Goal: Information Seeking & Learning: Compare options

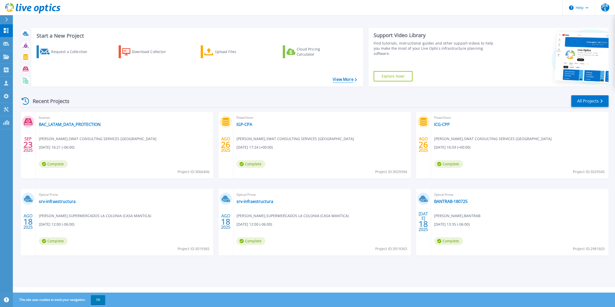
click at [354, 79] on link "View More" at bounding box center [345, 79] width 24 height 5
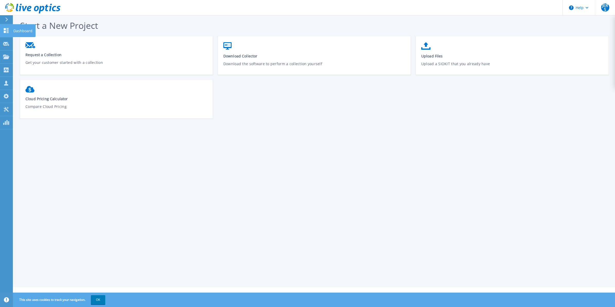
click at [6, 34] on link "Dashboard Dashboard" at bounding box center [6, 30] width 13 height 13
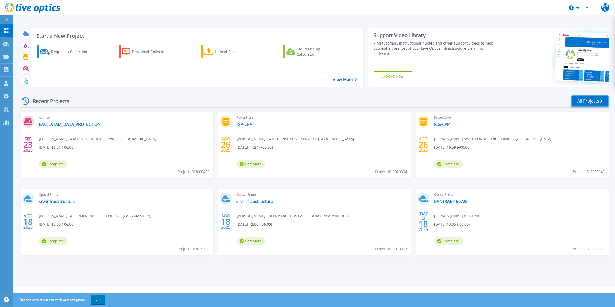
click at [604, 101] on link "All Projects" at bounding box center [589, 101] width 37 height 12
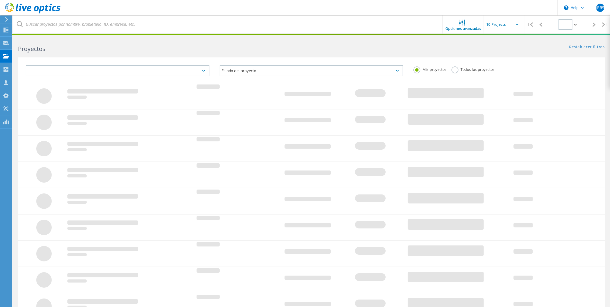
type input "1"
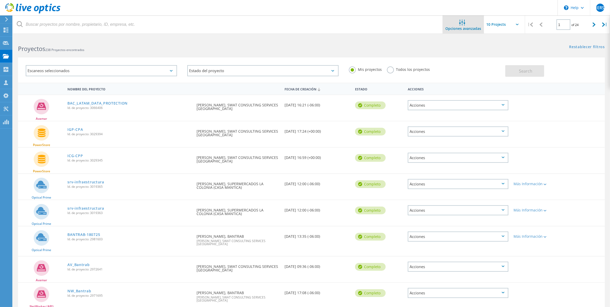
click at [467, 26] on div "Opciones avanzadas" at bounding box center [463, 25] width 41 height 11
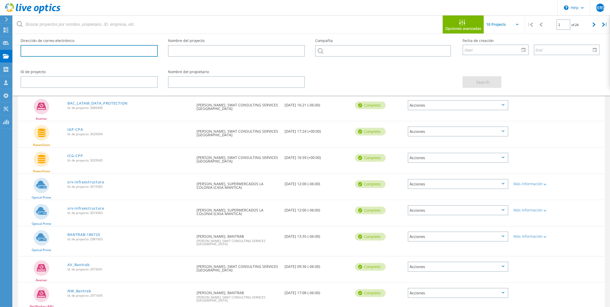
click at [91, 53] on input "text" at bounding box center [89, 51] width 137 height 12
click at [193, 48] on input "text" at bounding box center [236, 51] width 137 height 12
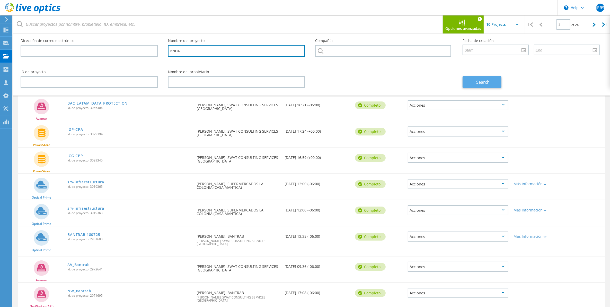
type input "BNCR"
click at [479, 83] on span "Search" at bounding box center [482, 82] width 13 height 6
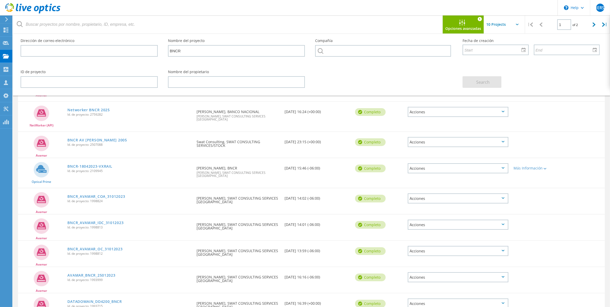
scroll to position [32, 0]
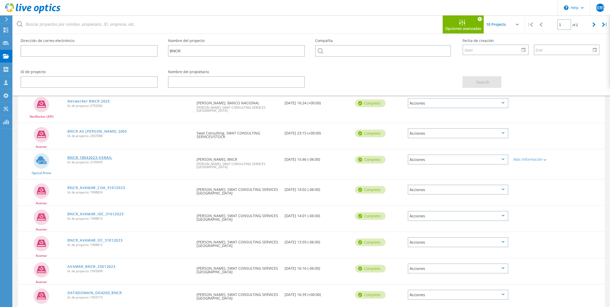
click at [102, 156] on link "BNCR-18042023-VXRAIL" at bounding box center [89, 158] width 45 height 4
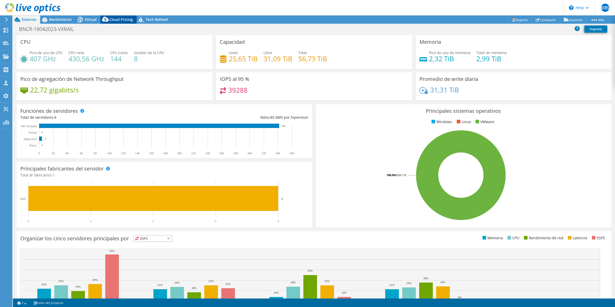
click at [109, 18] on icon at bounding box center [105, 20] width 10 height 10
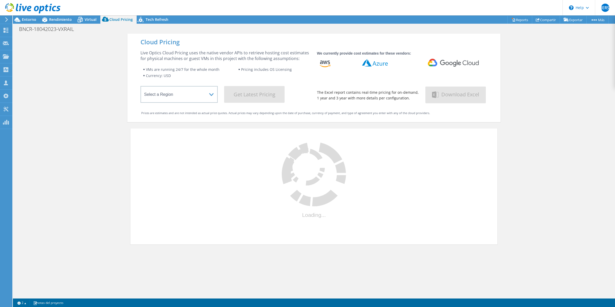
select select "USEast"
select select "USD"
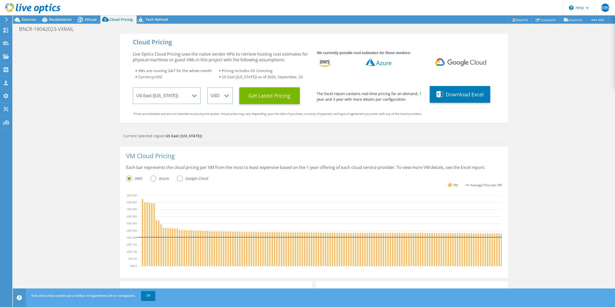
scroll to position [54, 0]
click at [149, 291] on link "OK" at bounding box center [148, 295] width 14 height 9
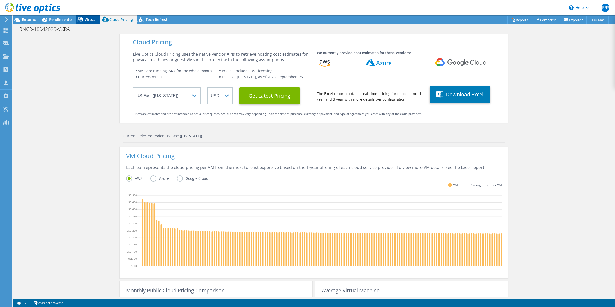
click at [89, 19] on span "Virtual" at bounding box center [91, 19] width 12 height 5
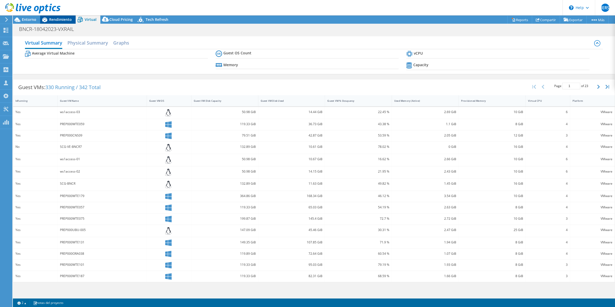
click at [61, 19] on span "Rendimiento" at bounding box center [60, 19] width 23 height 5
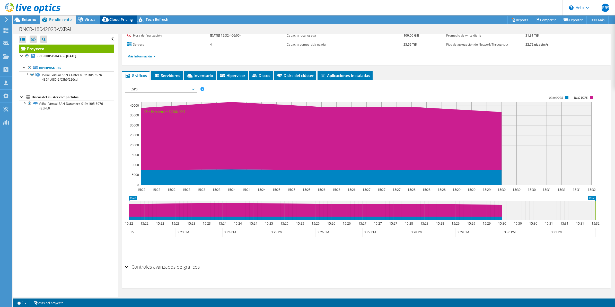
click at [126, 18] on span "Cloud Pricing" at bounding box center [120, 19] width 23 height 5
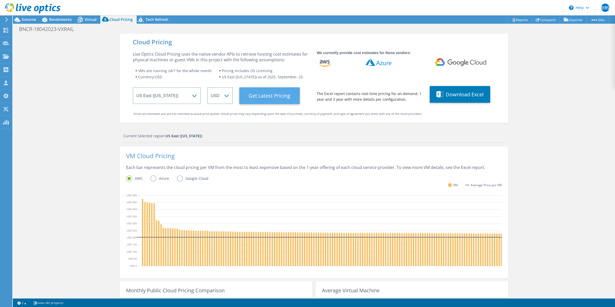
click at [274, 97] on Latest "Get Latest Pricing" at bounding box center [269, 95] width 60 height 17
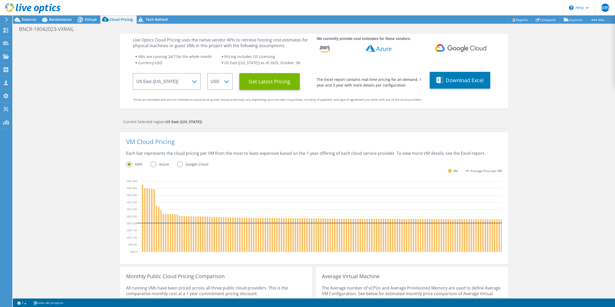
scroll to position [0, 0]
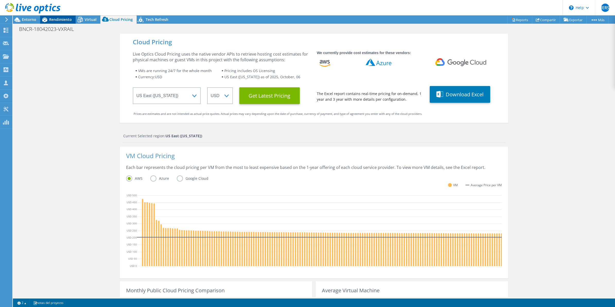
click at [58, 19] on span "Rendimiento" at bounding box center [60, 19] width 23 height 5
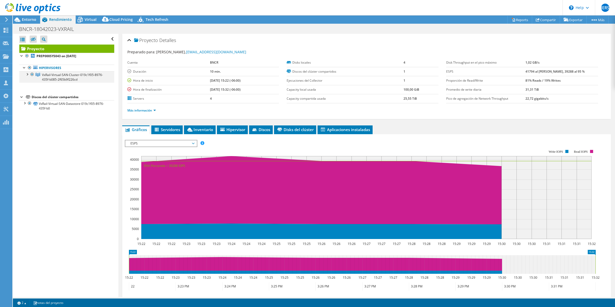
click at [28, 76] on div at bounding box center [26, 73] width 5 height 5
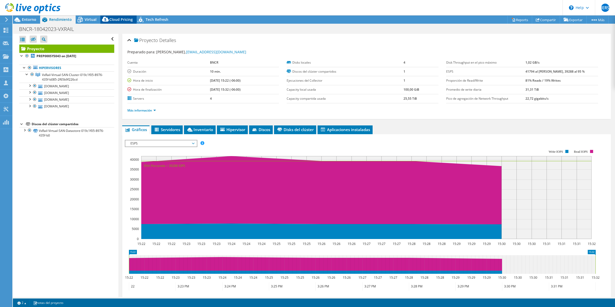
click at [115, 21] on span "Cloud Pricing" at bounding box center [120, 19] width 23 height 5
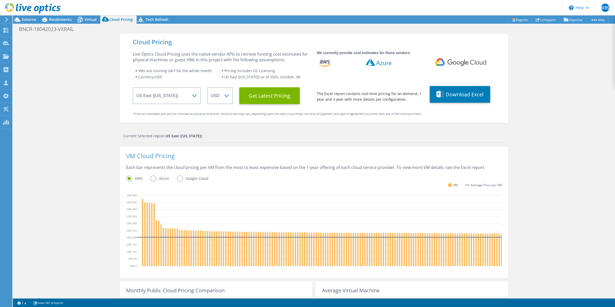
scroll to position [54, 0]
click at [154, 180] on label "Azure" at bounding box center [163, 178] width 26 height 6
click at [0, 0] on input "Azure" at bounding box center [0, 0] width 0 height 0
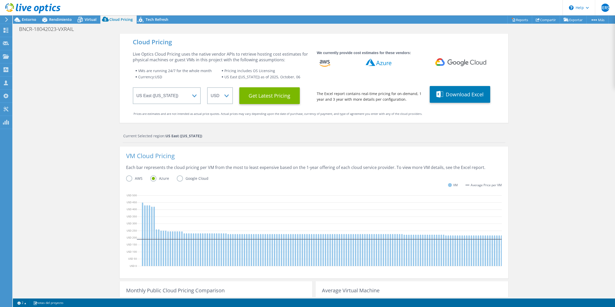
click at [178, 179] on label "Google Cloud" at bounding box center [196, 178] width 39 height 6
click at [0, 0] on input "Google Cloud" at bounding box center [0, 0] width 0 height 0
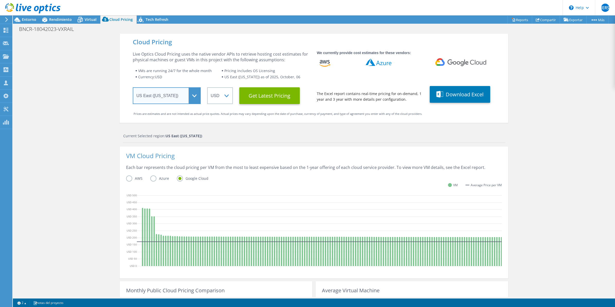
click at [192, 94] on select "Select a Region [GEOGRAPHIC_DATA] ([GEOGRAPHIC_DATA]) [GEOGRAPHIC_DATA] ([GEOGR…" at bounding box center [167, 95] width 68 height 17
click at [133, 87] on select "Select a Region [GEOGRAPHIC_DATA] ([GEOGRAPHIC_DATA]) [GEOGRAPHIC_DATA] ([GEOGR…" at bounding box center [167, 95] width 68 height 17
click at [226, 94] on select "ARS AUD BRL CAD CHF CLP CNY DKK EUR GBP HKD HUF INR JPY MXN MYR NOK NZD PEN SEK…" at bounding box center [220, 95] width 26 height 17
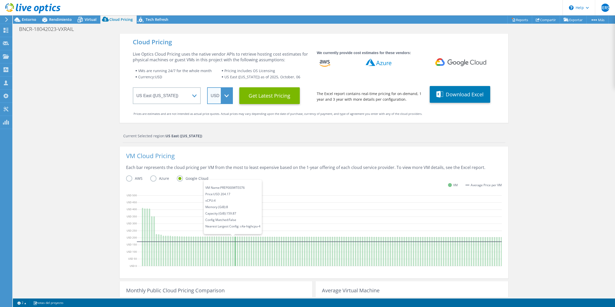
click at [207, 87] on select "ARS AUD BRL CAD CHF CLP CNY DKK EUR GBP HKD HUF INR JPY MXN MYR NOK NZD PEN SEK…" at bounding box center [220, 95] width 26 height 17
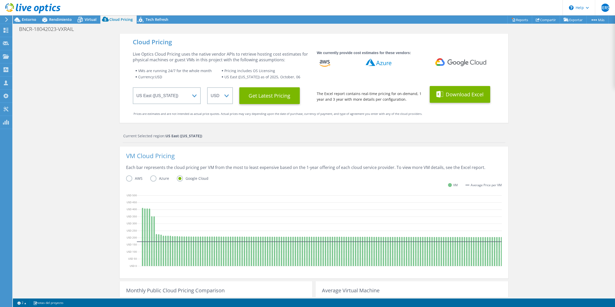
click at [447, 101] on button "Download Excel" at bounding box center [460, 94] width 60 height 17
click at [132, 178] on label "AWS" at bounding box center [138, 178] width 24 height 6
click at [0, 0] on input "AWS" at bounding box center [0, 0] width 0 height 0
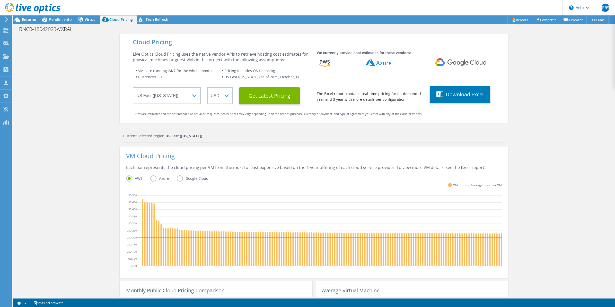
click at [155, 180] on label "Azure" at bounding box center [163, 178] width 26 height 6
click at [0, 0] on input "Azure" at bounding box center [0, 0] width 0 height 0
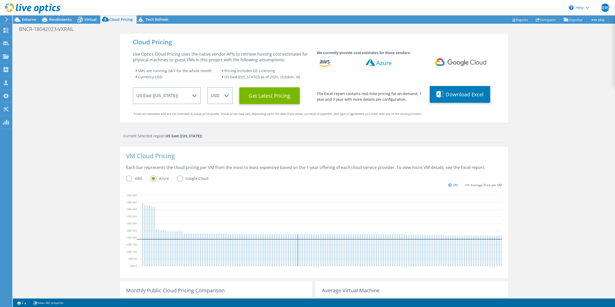
scroll to position [85, 0]
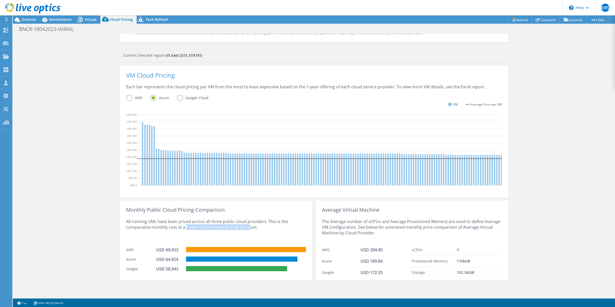
drag, startPoint x: 183, startPoint y: 227, endPoint x: 246, endPoint y: 229, distance: 63.3
click at [246, 229] on div "All running VMs have been priced across all three public cloud providers. This …" at bounding box center [216, 228] width 180 height 32
drag, startPoint x: 246, startPoint y: 229, endPoint x: 201, endPoint y: 237, distance: 46.1
click at [208, 237] on div "All running VMs have been priced across all three public cloud providers. This …" at bounding box center [216, 228] width 180 height 32
drag, startPoint x: 409, startPoint y: 250, endPoint x: 454, endPoint y: 250, distance: 45.5
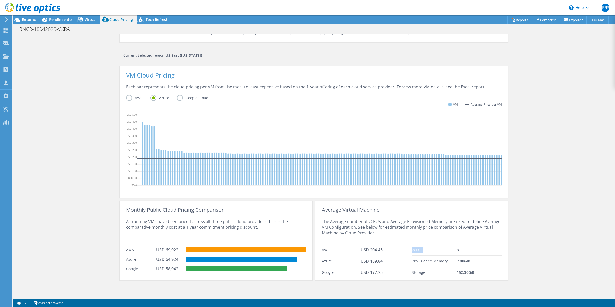
click at [454, 250] on div "vCPUs 3" at bounding box center [457, 249] width 90 height 11
drag, startPoint x: 454, startPoint y: 250, endPoint x: 450, endPoint y: 250, distance: 4.9
click at [450, 250] on div "vCPUs" at bounding box center [434, 250] width 45 height 6
drag, startPoint x: 457, startPoint y: 262, endPoint x: 470, endPoint y: 261, distance: 12.4
click at [470, 261] on div "7.08 GiB" at bounding box center [479, 261] width 45 height 6
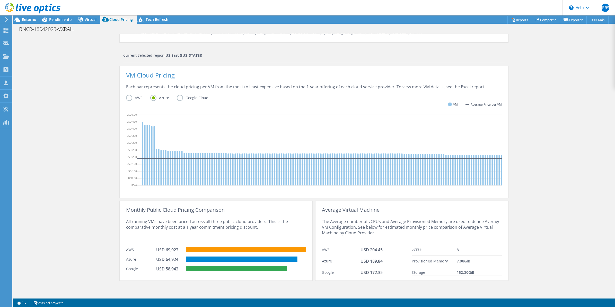
click at [412, 272] on span "Storage" at bounding box center [418, 272] width 13 height 5
click at [200, 232] on div "All running VMs have been priced across all three public cloud providers. This …" at bounding box center [216, 228] width 180 height 32
click at [206, 220] on div "All running VMs have been priced across all three public cloud providers. This …" at bounding box center [216, 228] width 180 height 32
drag, startPoint x: 201, startPoint y: 222, endPoint x: 254, endPoint y: 229, distance: 53.0
click at [254, 229] on div "All running VMs have been priced across all three public cloud providers. This …" at bounding box center [216, 228] width 180 height 32
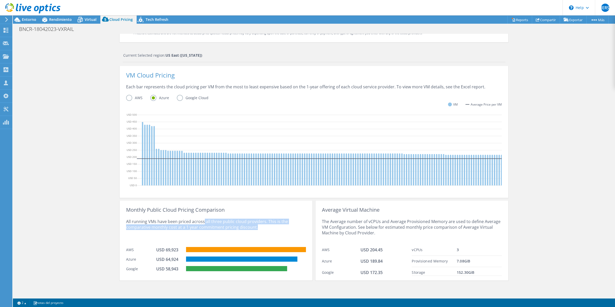
drag, startPoint x: 254, startPoint y: 229, endPoint x: 250, endPoint y: 229, distance: 3.4
click at [247, 229] on div "All running VMs have been priced across all three public cloud providers. This …" at bounding box center [216, 228] width 180 height 32
drag, startPoint x: 256, startPoint y: 227, endPoint x: 208, endPoint y: 223, distance: 48.5
click at [208, 223] on div "All running VMs have been priced across all three public cloud providers. This …" at bounding box center [216, 228] width 180 height 32
drag, startPoint x: 208, startPoint y: 224, endPoint x: 242, endPoint y: 230, distance: 34.4
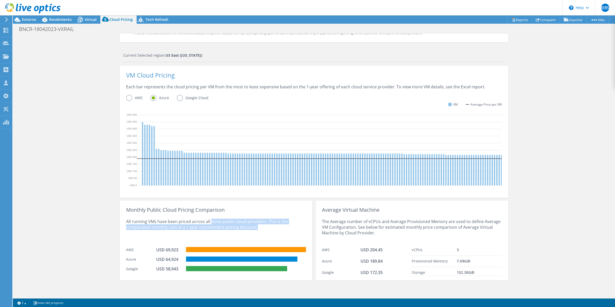
click at [232, 232] on div "All running VMs have been priced across all three public cloud providers. This …" at bounding box center [216, 228] width 180 height 32
drag, startPoint x: 150, startPoint y: 226, endPoint x: 178, endPoint y: 226, distance: 28.6
click at [178, 226] on div "All running VMs have been priced across all three public cloud providers. This …" at bounding box center [216, 228] width 180 height 32
drag, startPoint x: 178, startPoint y: 226, endPoint x: 181, endPoint y: 225, distance: 3.6
click at [181, 225] on div "All running VMs have been priced across all three public cloud providers. This …" at bounding box center [216, 228] width 180 height 32
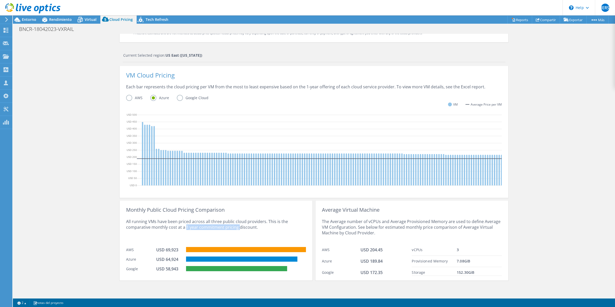
drag, startPoint x: 182, startPoint y: 226, endPoint x: 235, endPoint y: 228, distance: 53.3
click at [235, 228] on div "All running VMs have been priced across all three public cloud providers. This …" at bounding box center [216, 228] width 180 height 32
drag, startPoint x: 235, startPoint y: 228, endPoint x: 168, endPoint y: 251, distance: 70.3
click at [159, 253] on div "USD 69,923" at bounding box center [171, 250] width 30 height 7
drag, startPoint x: 175, startPoint y: 250, endPoint x: 164, endPoint y: 251, distance: 11.1
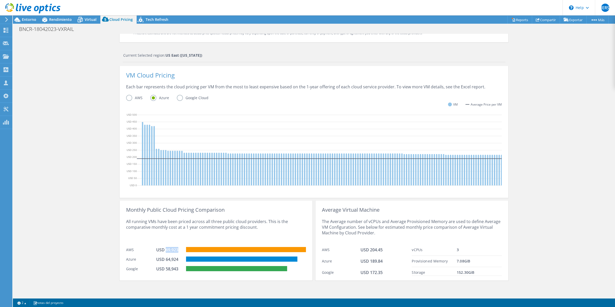
click at [164, 251] on div "USD 69,923" at bounding box center [169, 250] width 26 height 6
drag, startPoint x: 62, startPoint y: 22, endPoint x: 64, endPoint y: 20, distance: 3.0
click at [62, 22] on div "Rendimiento" at bounding box center [57, 19] width 35 height 8
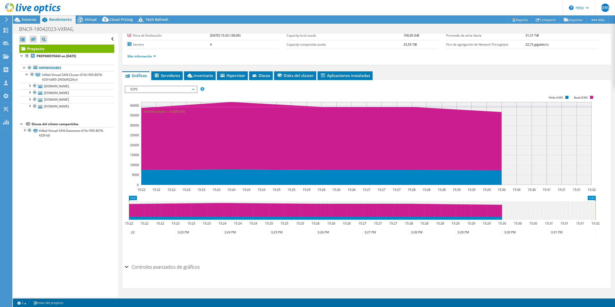
scroll to position [0, 0]
click at [85, 20] on span "Virtual" at bounding box center [91, 19] width 12 height 5
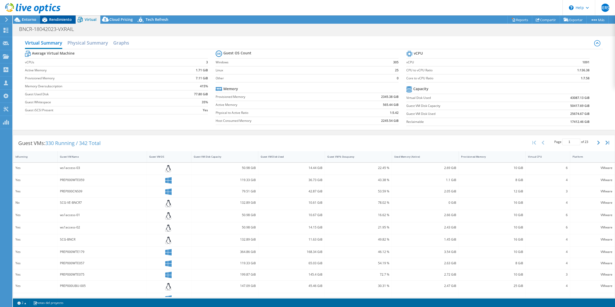
click at [63, 19] on span "Rendimiento" at bounding box center [60, 19] width 23 height 5
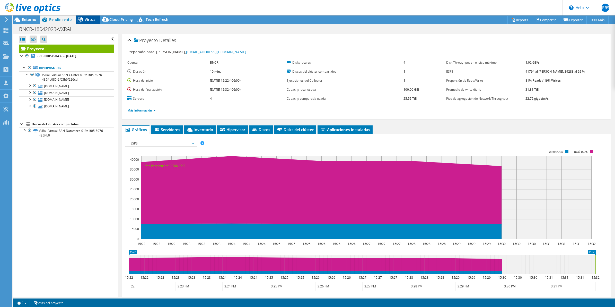
click at [85, 19] on span "Virtual" at bounding box center [91, 19] width 12 height 5
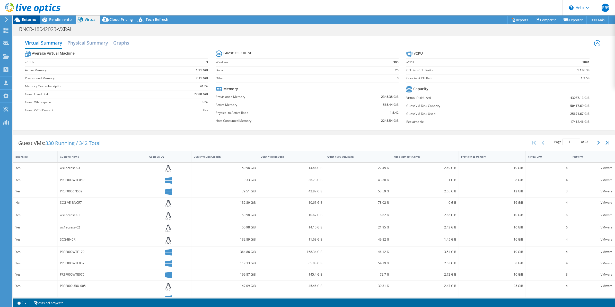
click at [29, 20] on span "Entorno" at bounding box center [29, 19] width 14 height 5
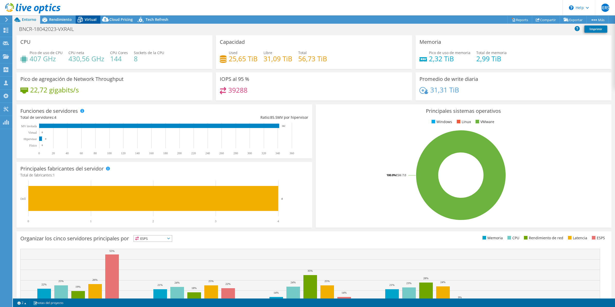
click at [87, 18] on span "Virtual" at bounding box center [91, 19] width 12 height 5
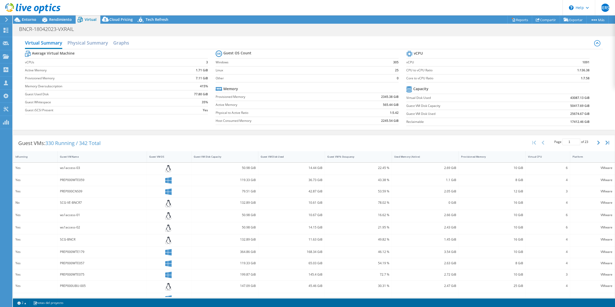
click at [50, 145] on span "330 Running / 342 Total" at bounding box center [72, 142] width 55 height 7
drag, startPoint x: 50, startPoint y: 145, endPoint x: 90, endPoint y: 144, distance: 39.9
click at [90, 144] on span "330 Running / 342 Total" at bounding box center [72, 142] width 55 height 7
click at [53, 143] on span "330 Running / 342 Total" at bounding box center [72, 142] width 55 height 7
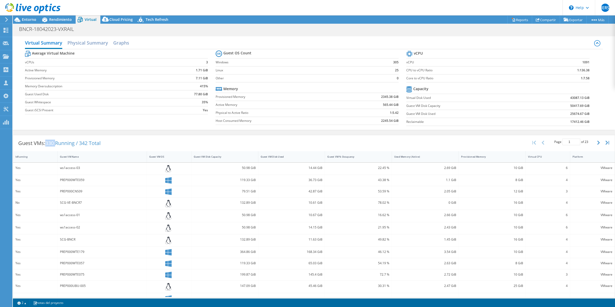
click at [53, 143] on span "330 Running / 342 Total" at bounding box center [72, 142] width 55 height 7
click at [110, 16] on div "Cloud Pricing" at bounding box center [118, 19] width 36 height 8
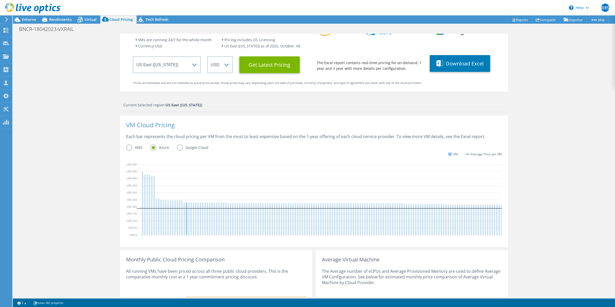
scroll to position [85, 0]
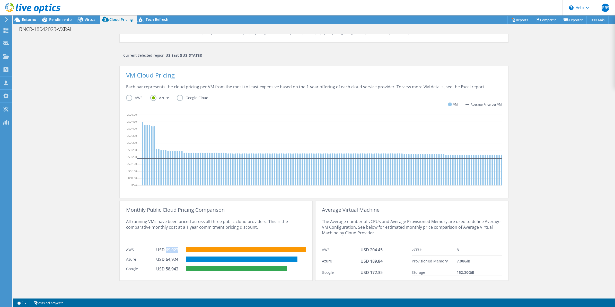
drag, startPoint x: 163, startPoint y: 248, endPoint x: 175, endPoint y: 250, distance: 12.0
click at [175, 250] on div "USD 69,923" at bounding box center [169, 250] width 26 height 6
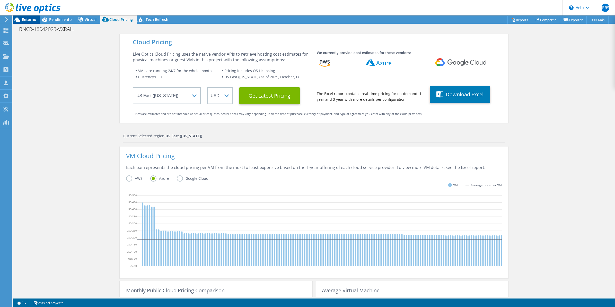
click at [34, 21] on span "Entorno" at bounding box center [29, 19] width 14 height 5
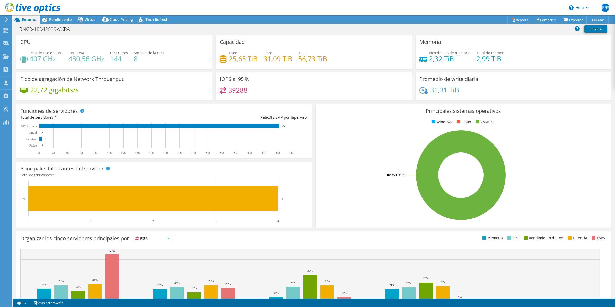
click at [212, 102] on div "Funciones de servidores Los servidores físicos representan servidores sin siste…" at bounding box center [164, 131] width 299 height 58
click at [60, 20] on span "Rendimiento" at bounding box center [60, 19] width 23 height 5
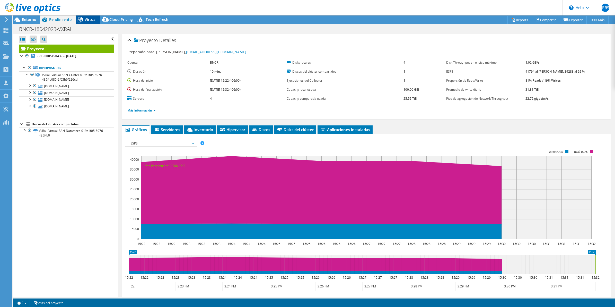
click at [94, 16] on div "Virtual" at bounding box center [88, 19] width 25 height 8
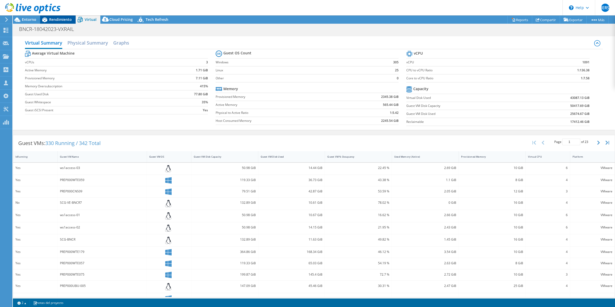
click at [56, 18] on span "Rendimiento" at bounding box center [60, 19] width 23 height 5
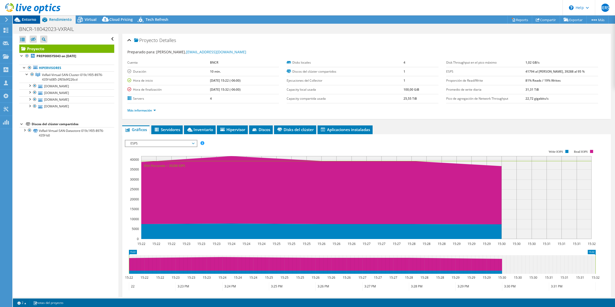
click at [33, 19] on span "Entorno" at bounding box center [29, 19] width 14 height 5
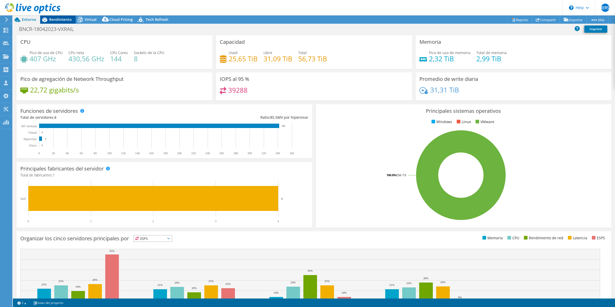
click at [62, 17] on span "Rendimiento" at bounding box center [60, 19] width 23 height 5
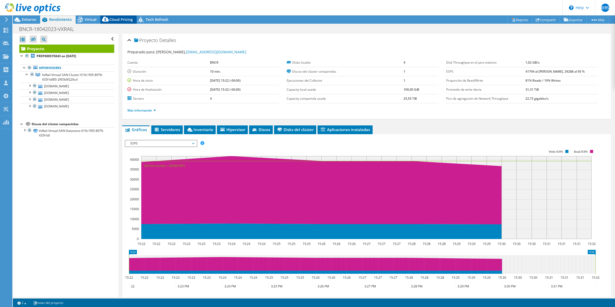
click at [113, 16] on div "Cloud Pricing" at bounding box center [118, 19] width 36 height 8
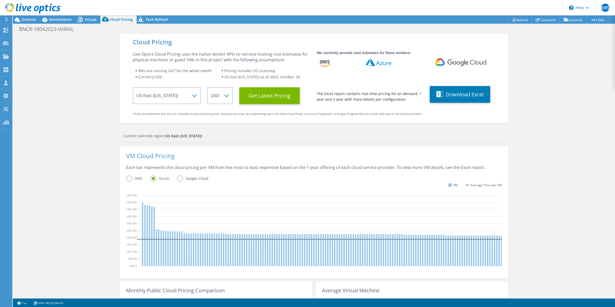
click at [179, 181] on label "Google Cloud" at bounding box center [196, 178] width 39 height 6
click at [0, 0] on input "Google Cloud" at bounding box center [0, 0] width 0 height 0
